Goal: Ask a question

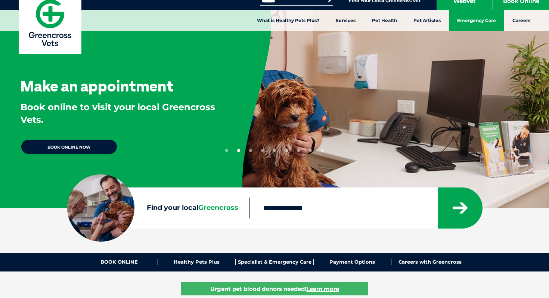
click at [477, 19] on link "Emergency Care" at bounding box center [476, 20] width 55 height 21
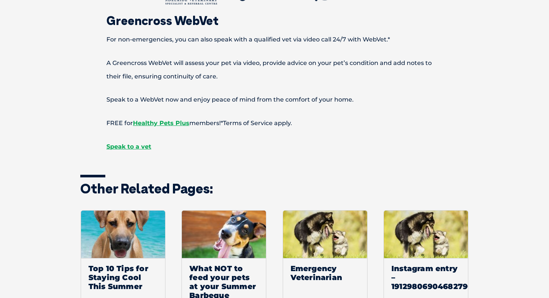
scroll to position [931, 0]
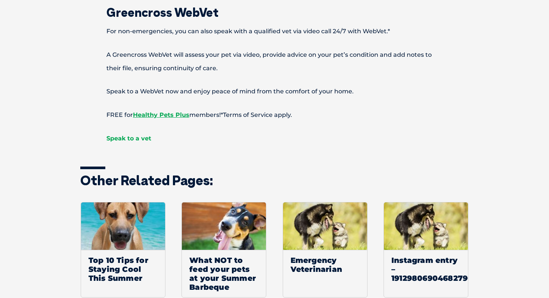
click at [131, 137] on span "Speak to a vet" at bounding box center [128, 138] width 45 height 7
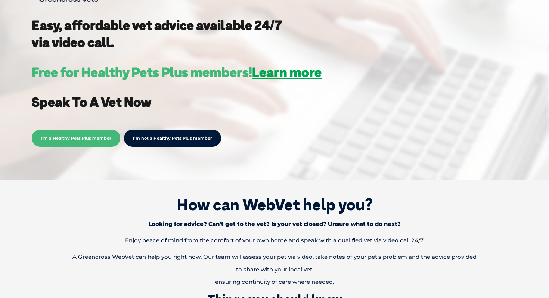
scroll to position [189, 0]
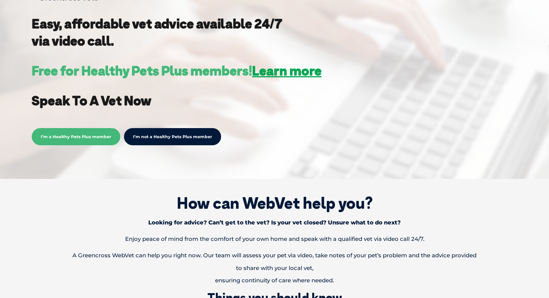
click at [164, 137] on link "I’m not a Healthy Pets Plus member" at bounding box center [172, 136] width 97 height 17
